Goal: Task Accomplishment & Management: Manage account settings

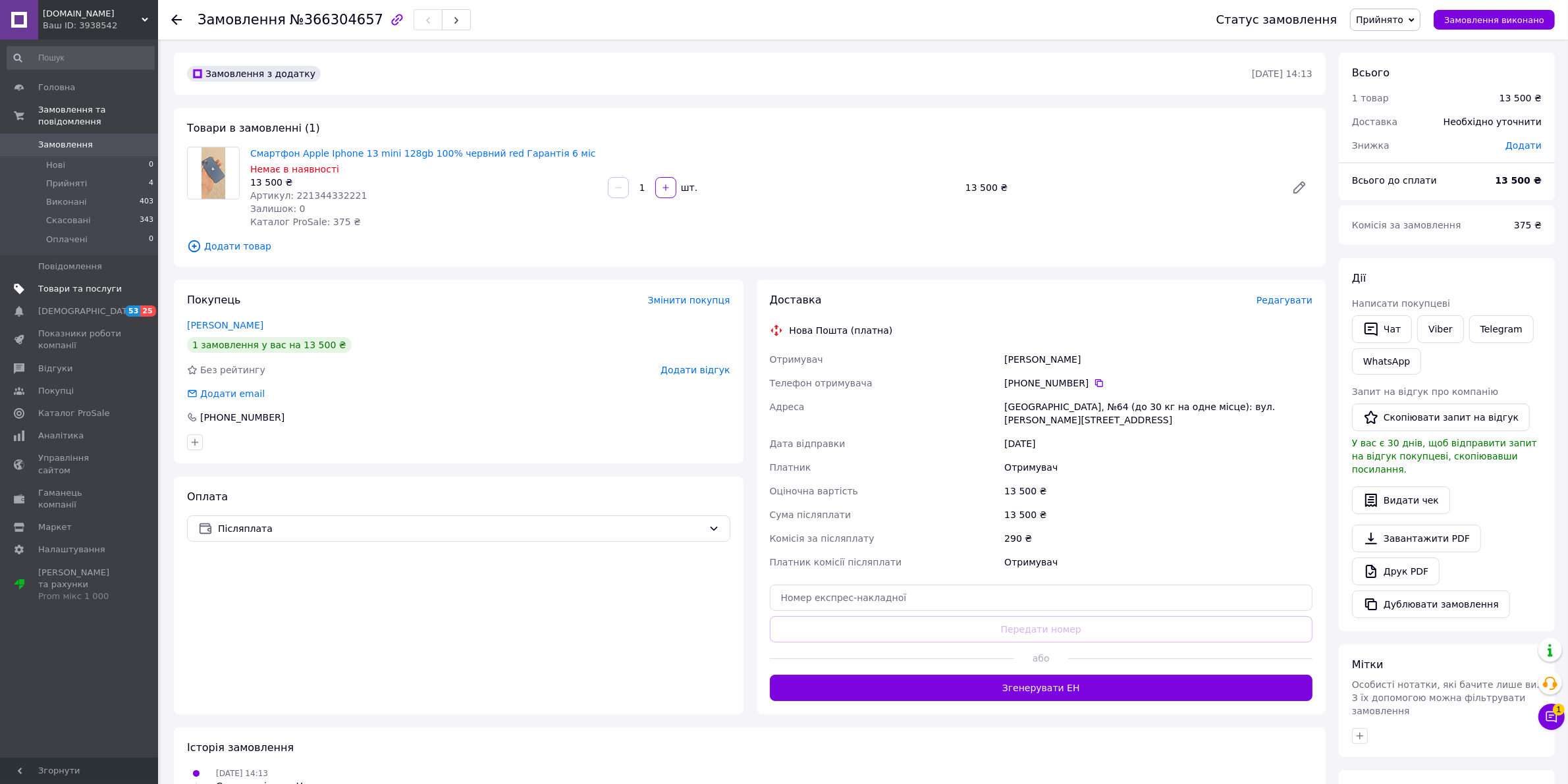
click at [50, 284] on span "Товари та послуги" at bounding box center [80, 290] width 83 height 12
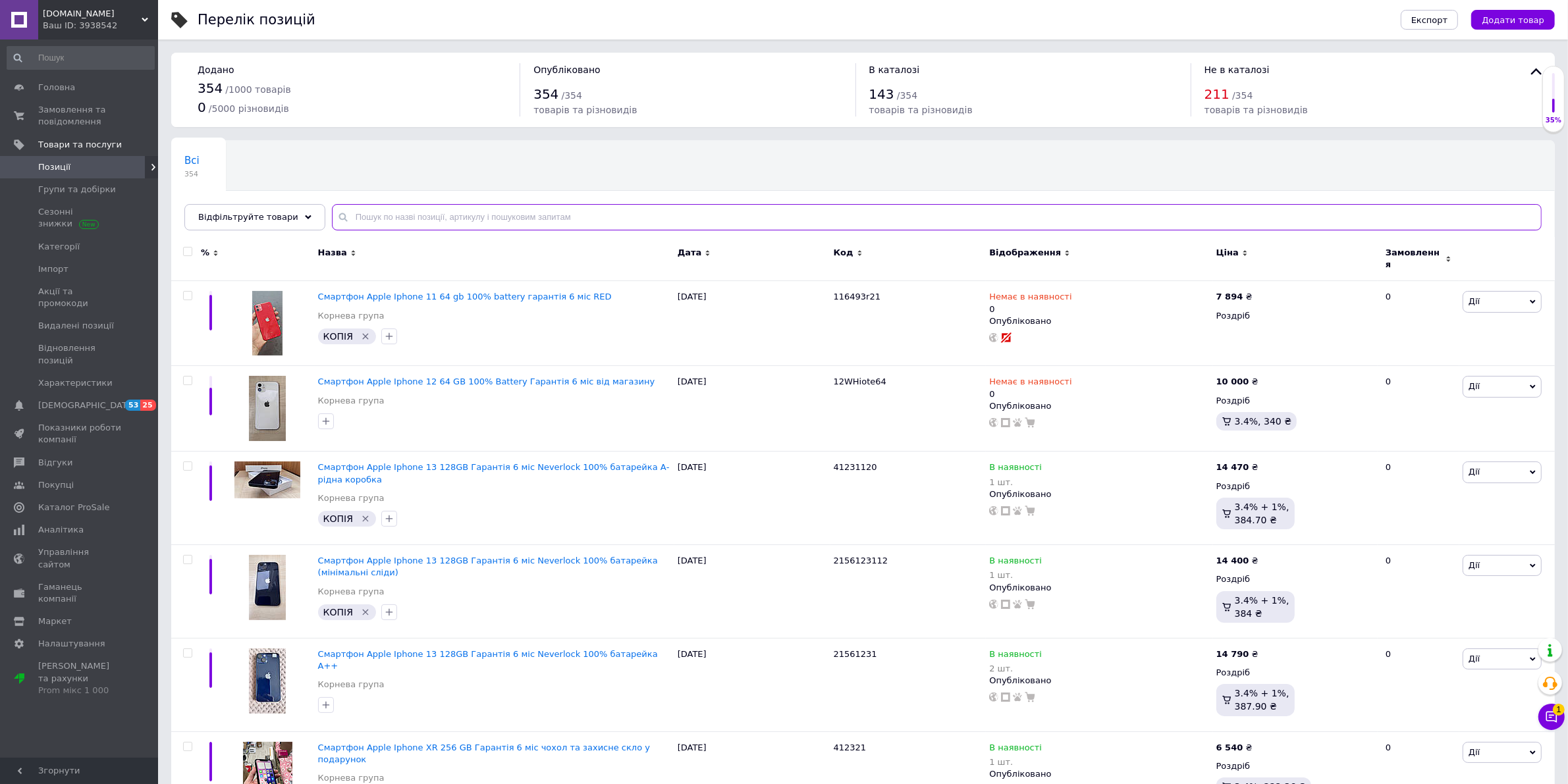
click at [491, 212] on input "text" at bounding box center [937, 217] width 1210 height 26
type input "13 mini 128"
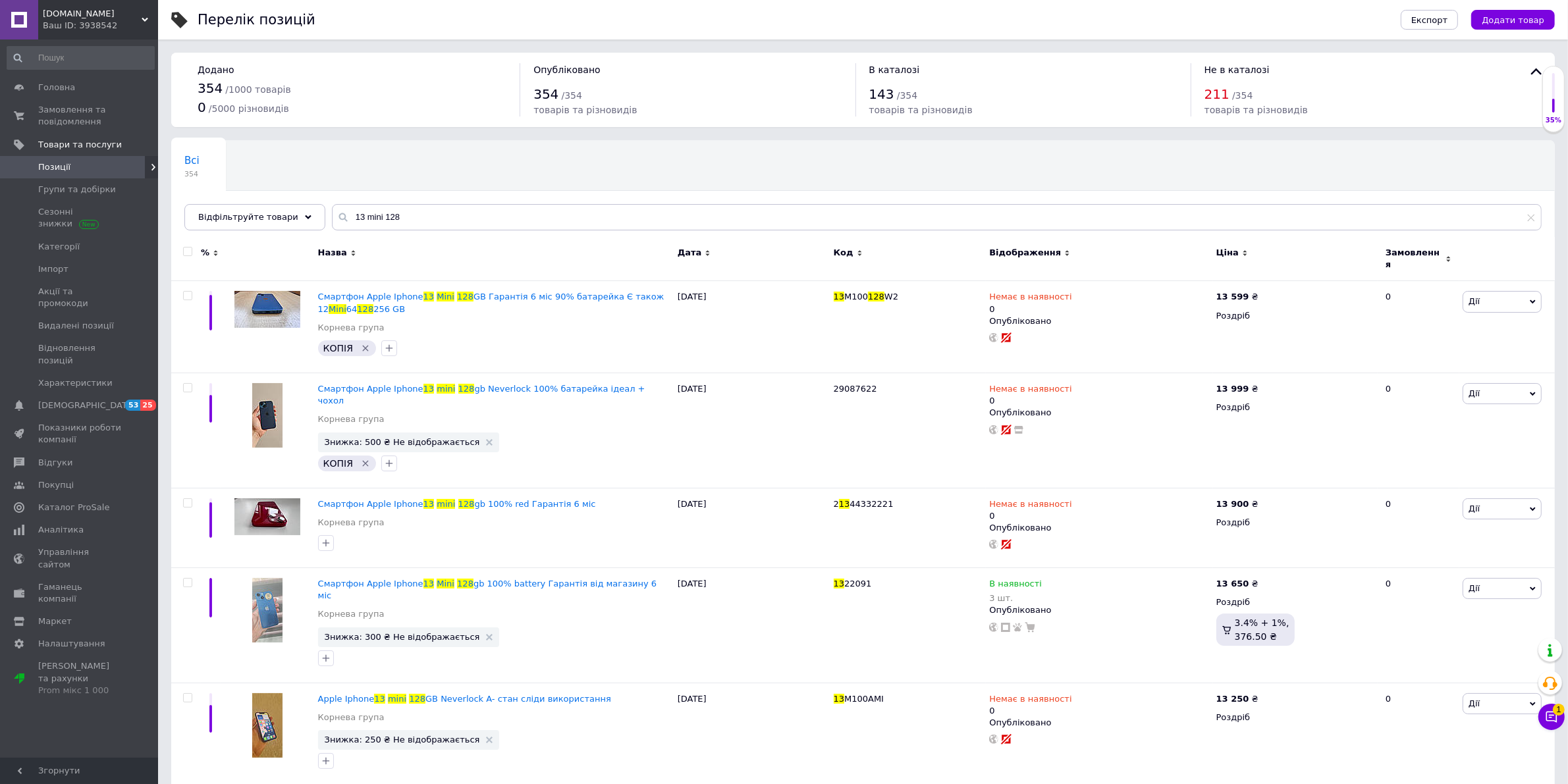
click at [1025, 252] on span "Відображення" at bounding box center [1025, 253] width 72 height 12
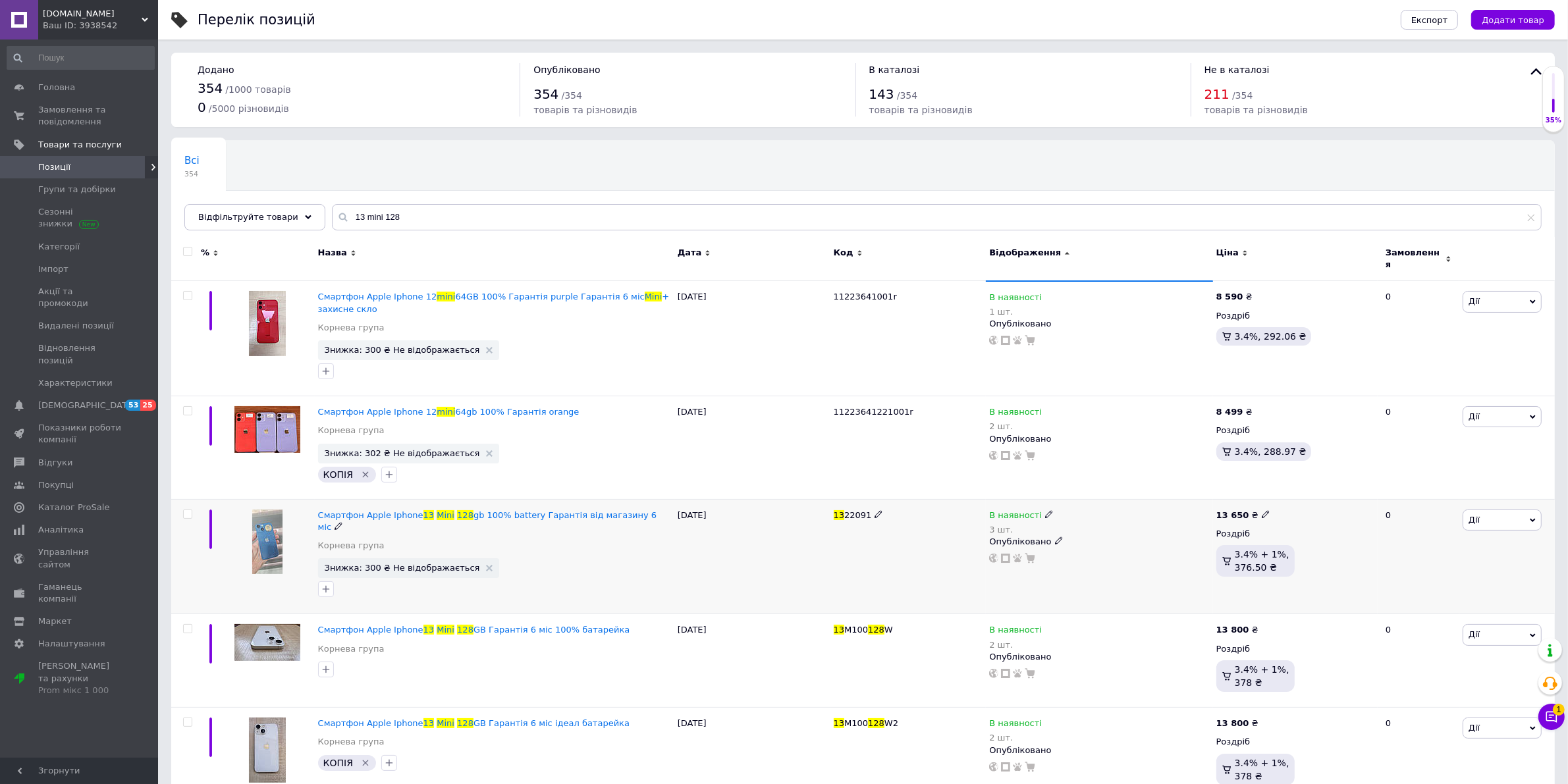
click at [1045, 510] on use at bounding box center [1049, 513] width 7 height 7
click at [1081, 530] on li "Немає в наявності" at bounding box center [1120, 531] width 125 height 18
drag, startPoint x: 1101, startPoint y: 548, endPoint x: 1064, endPoint y: 545, distance: 37.1
click at [1066, 545] on input "3" at bounding box center [1106, 555] width 100 height 26
type input "0"
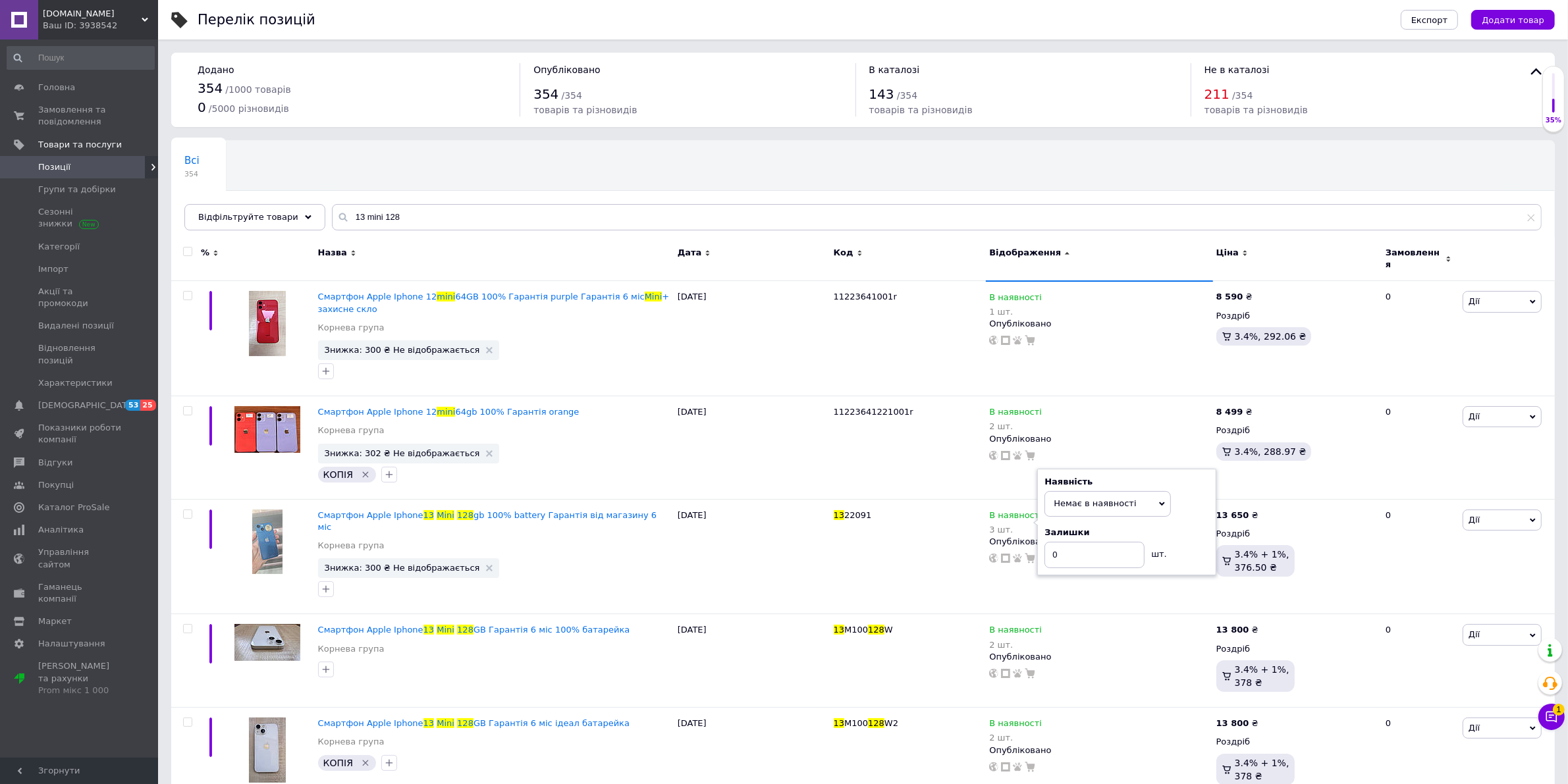
click at [1074, 195] on div "Всі 354 Ok Відфільтровано... Зберегти" at bounding box center [862, 192] width 1383 height 108
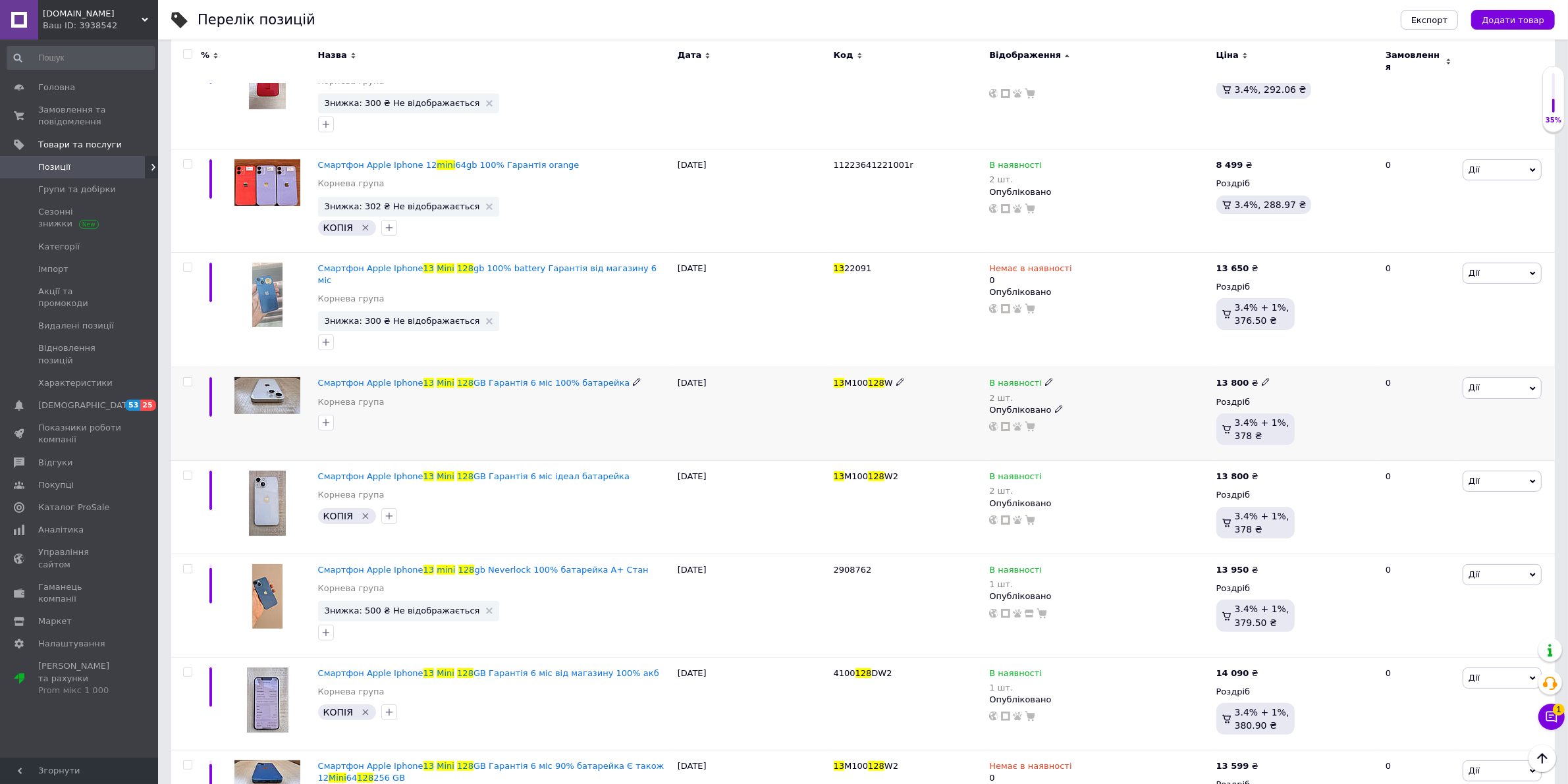
scroll to position [330, 0]
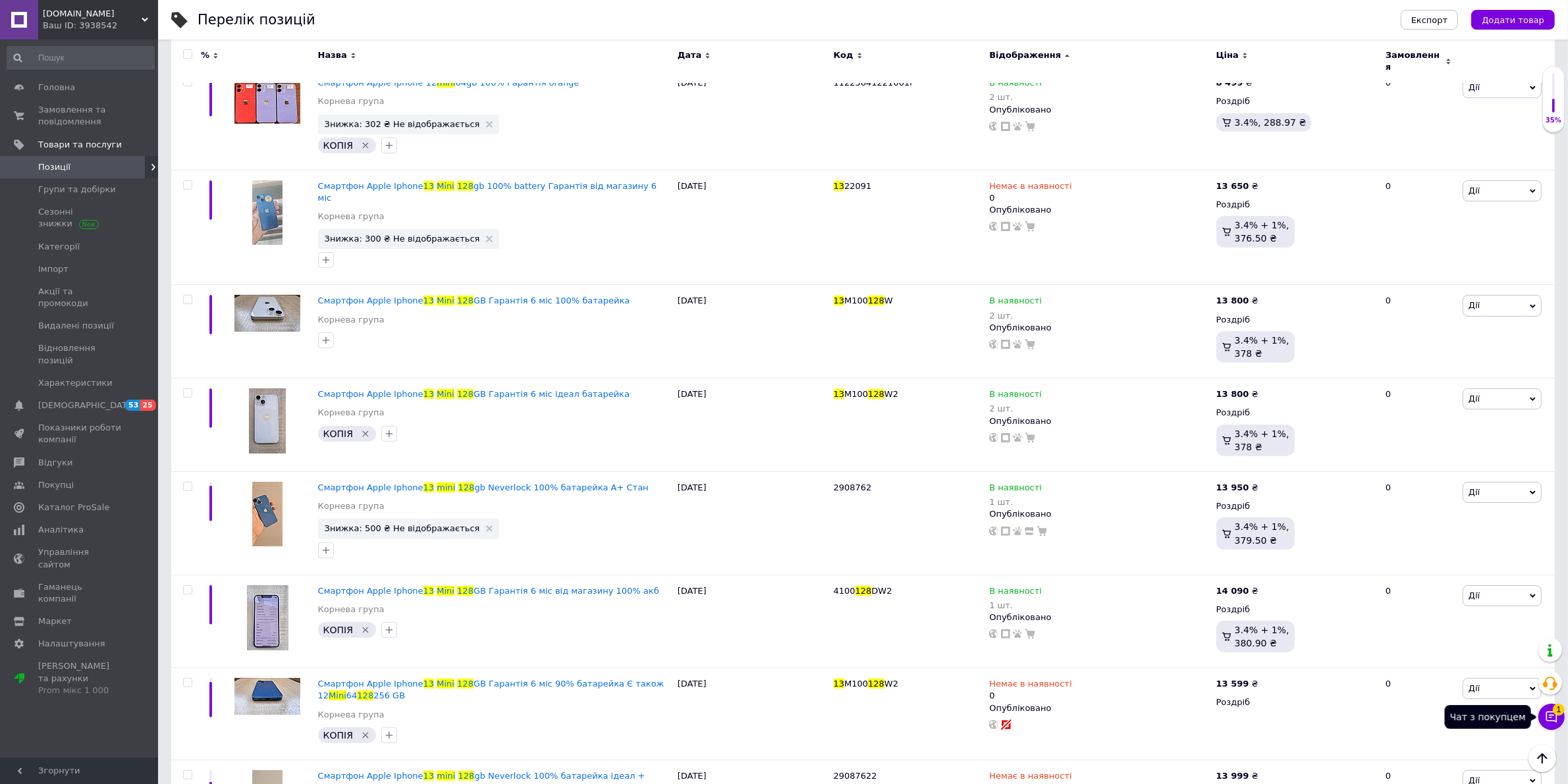
click at [1562, 712] on span "1" at bounding box center [1559, 710] width 12 height 12
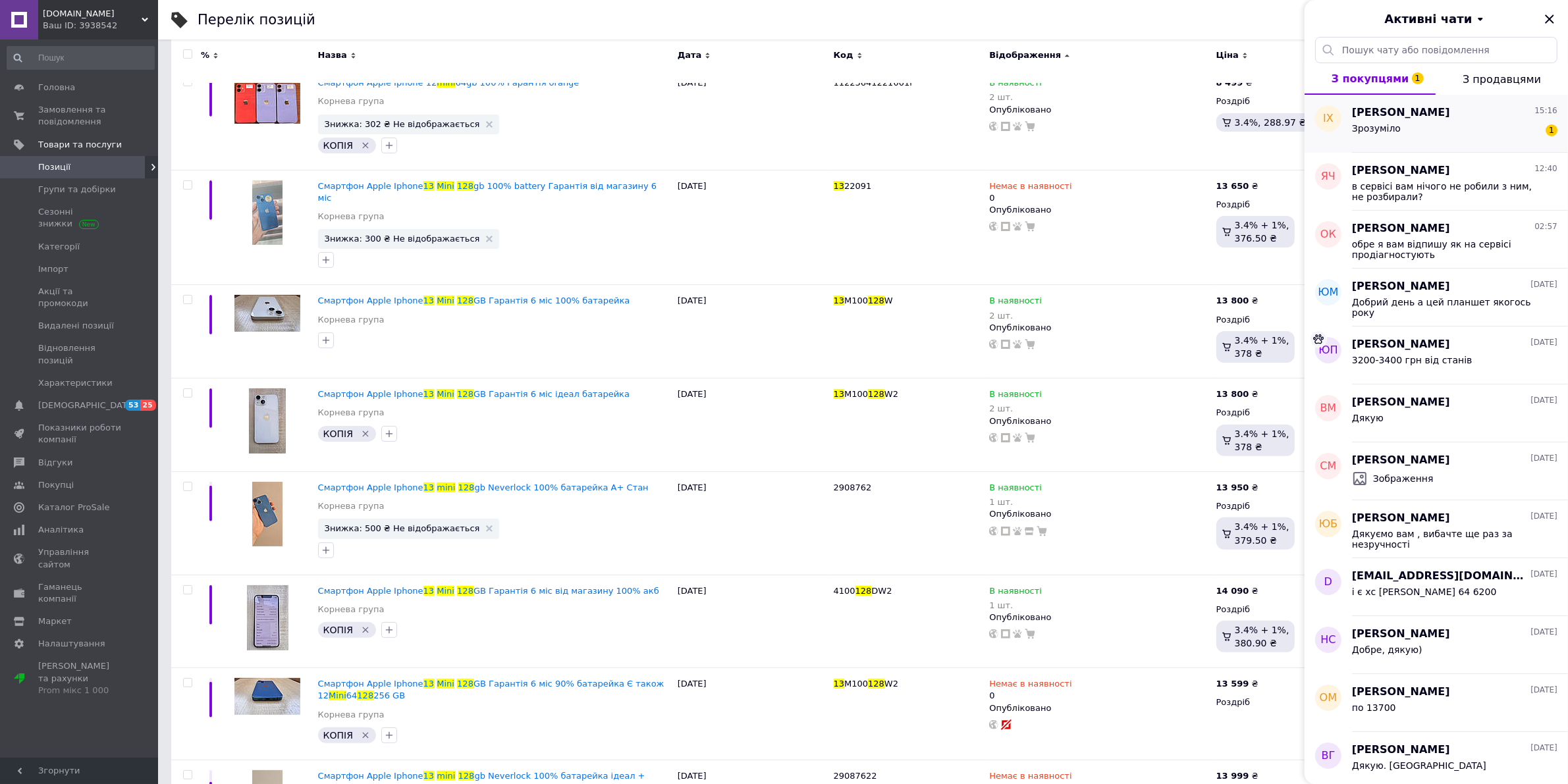
click at [1459, 130] on div "Зрозуміло 1" at bounding box center [1454, 131] width 206 height 21
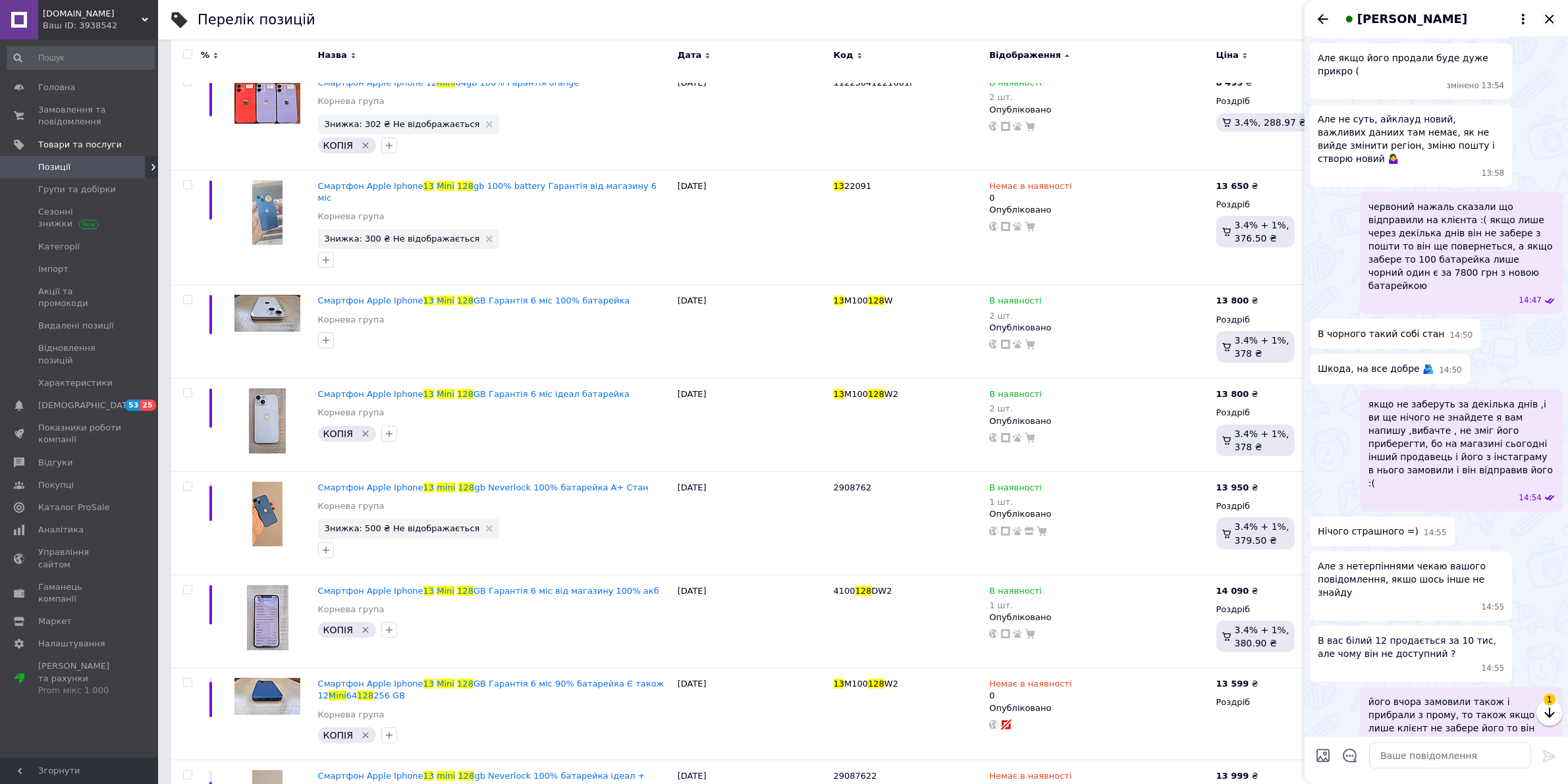
scroll to position [1472, 0]
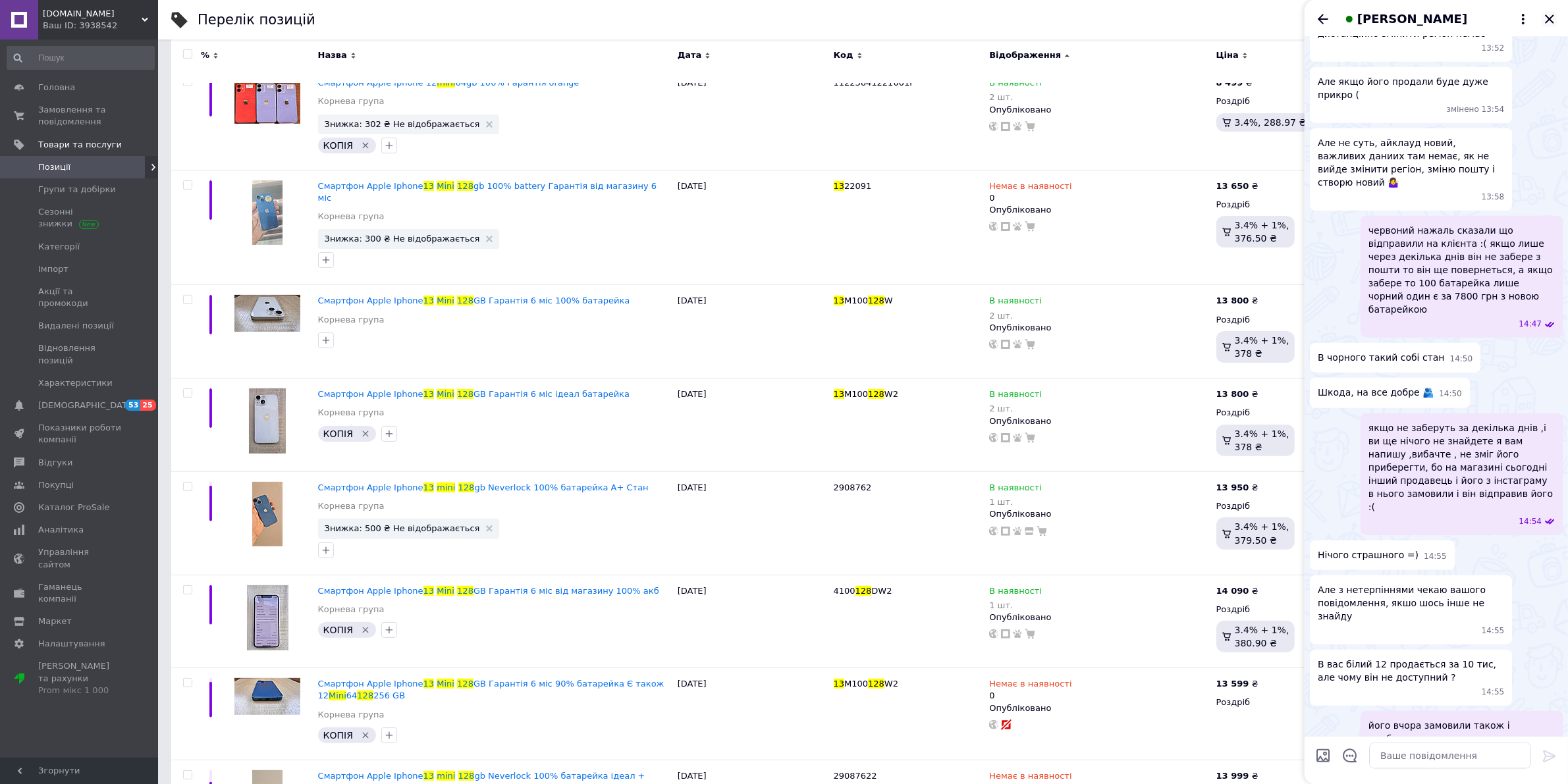
click at [1549, 18] on icon "Закрити" at bounding box center [1549, 19] width 9 height 9
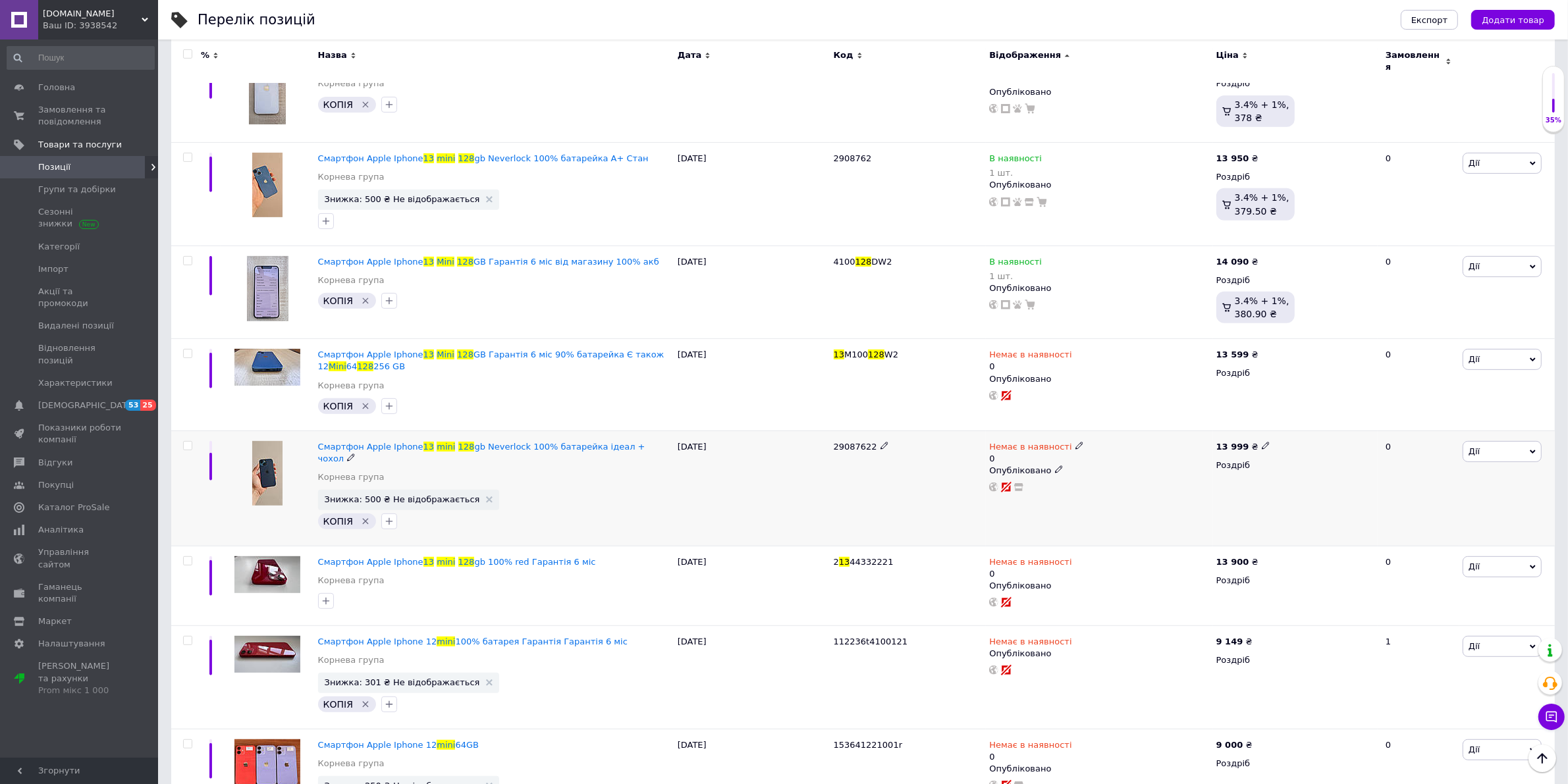
scroll to position [1070, 0]
